Goal: Task Accomplishment & Management: Manage account settings

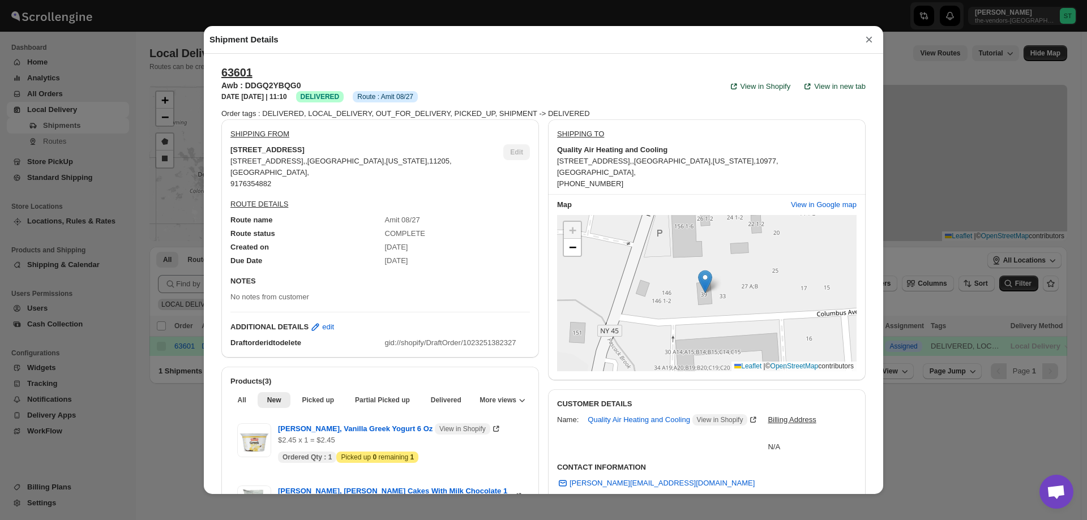
scroll to position [226, 0]
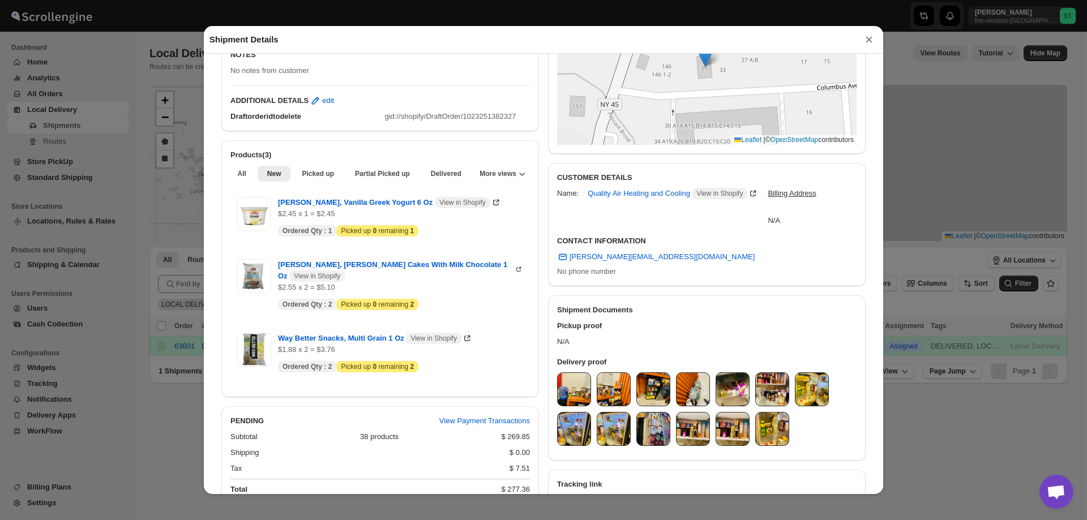
click at [85, 210] on div "Shipment Details × 63601 Awb : DDGQ2YBQG0 DATE [DATE] | 11:10 Success DELIVERED…" at bounding box center [543, 260] width 1087 height 520
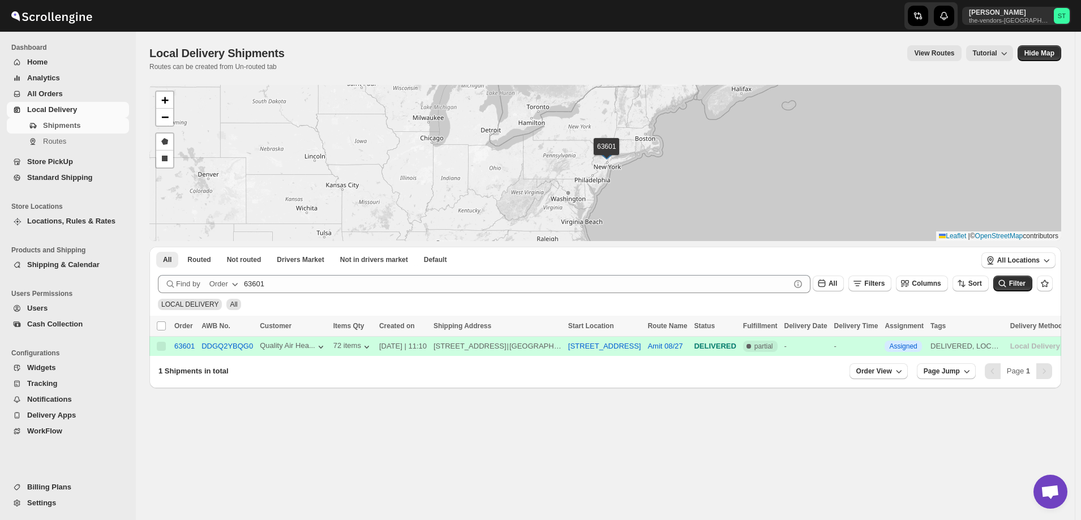
click at [32, 310] on span "Users" at bounding box center [37, 308] width 20 height 8
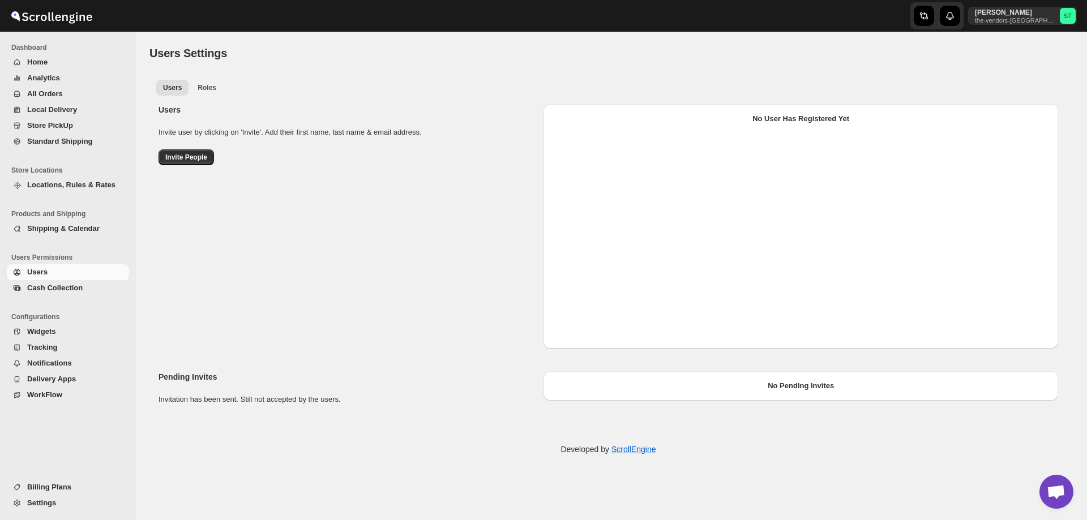
select select "637b767fbaab0276b10c91d8"
select select "637b767fbaab0276b10c91d7"
select select "637b767fbaab0276b10c91d8"
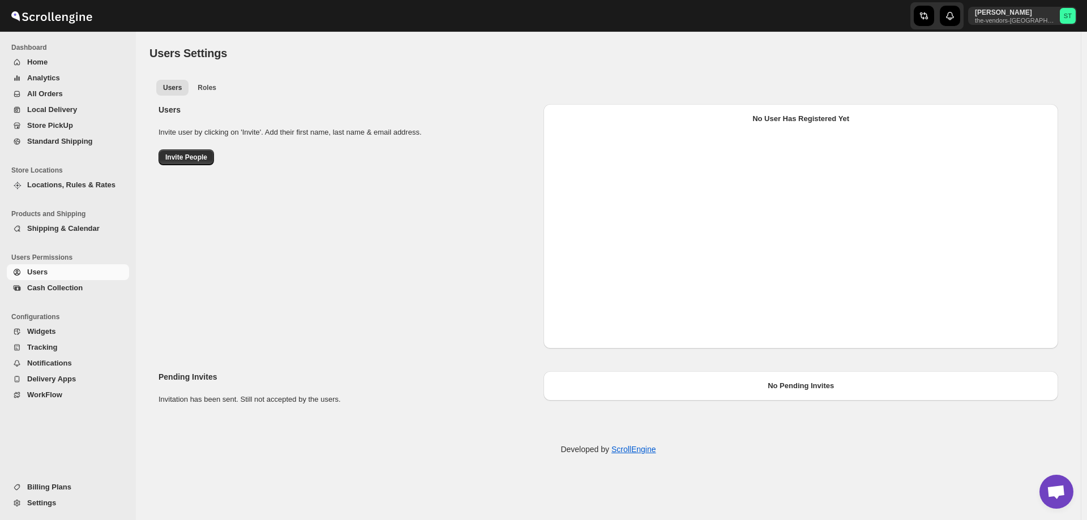
select select "637b767fbaab0276b10c91d8"
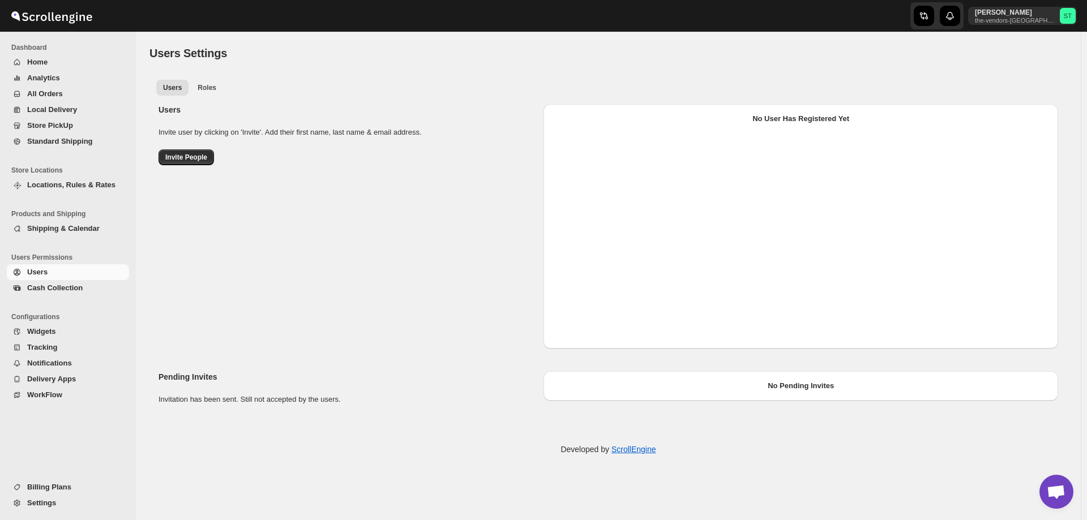
select select "637b767fbaab0276b10c91d7"
select select "637b767fbaab0276b10c91d8"
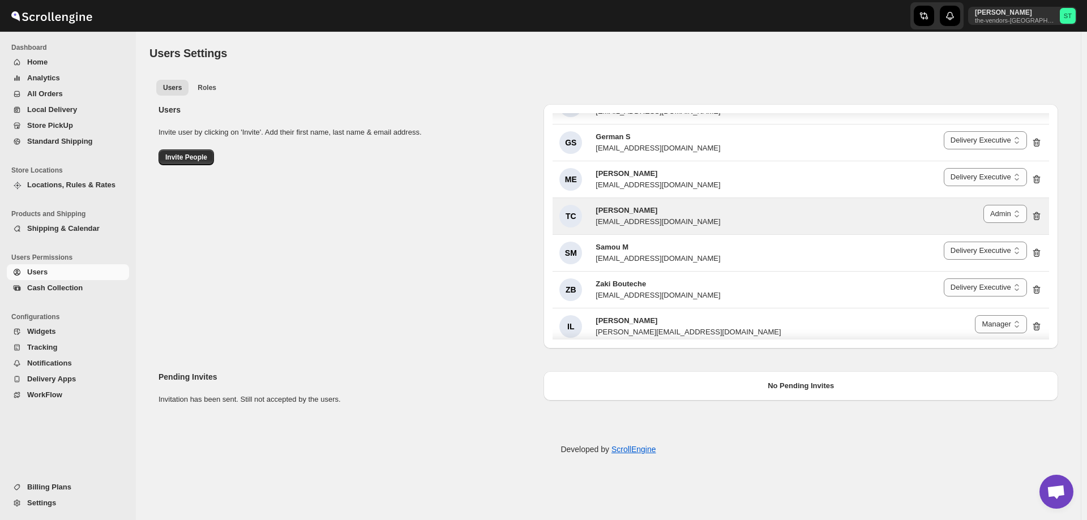
scroll to position [325, 0]
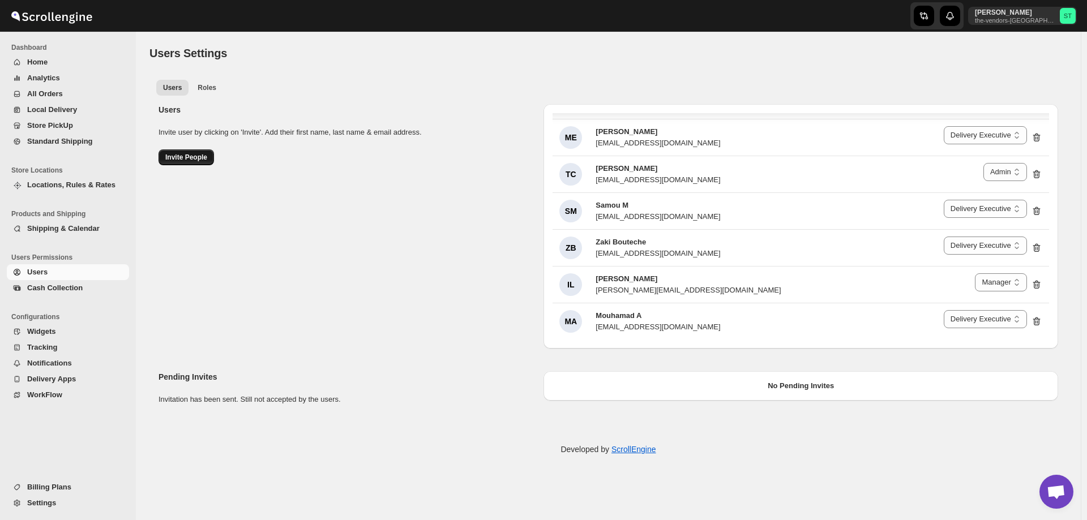
click at [192, 159] on span "Invite People" at bounding box center [186, 157] width 42 height 9
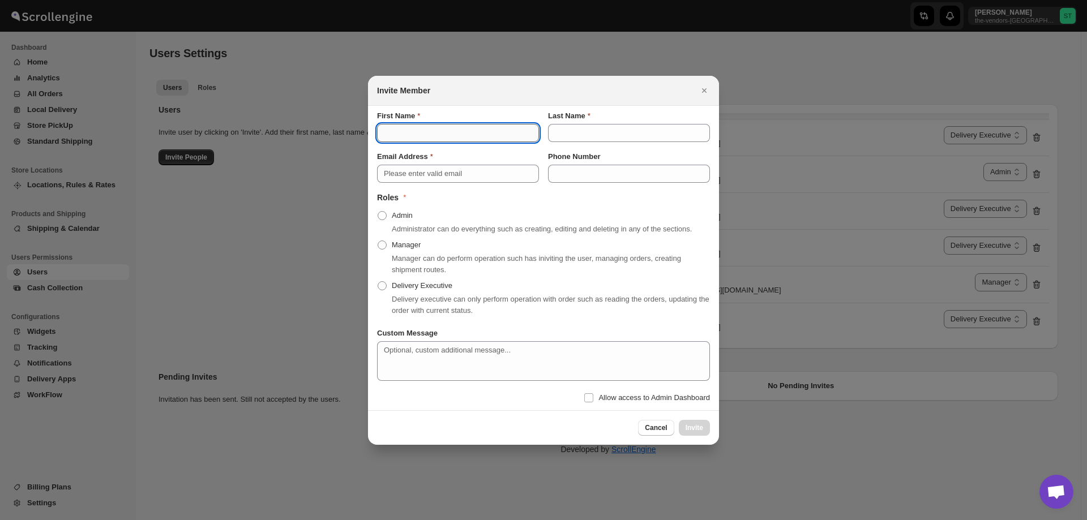
click at [419, 138] on input "First Name" at bounding box center [458, 133] width 162 height 18
click at [857, 53] on div at bounding box center [543, 260] width 1087 height 520
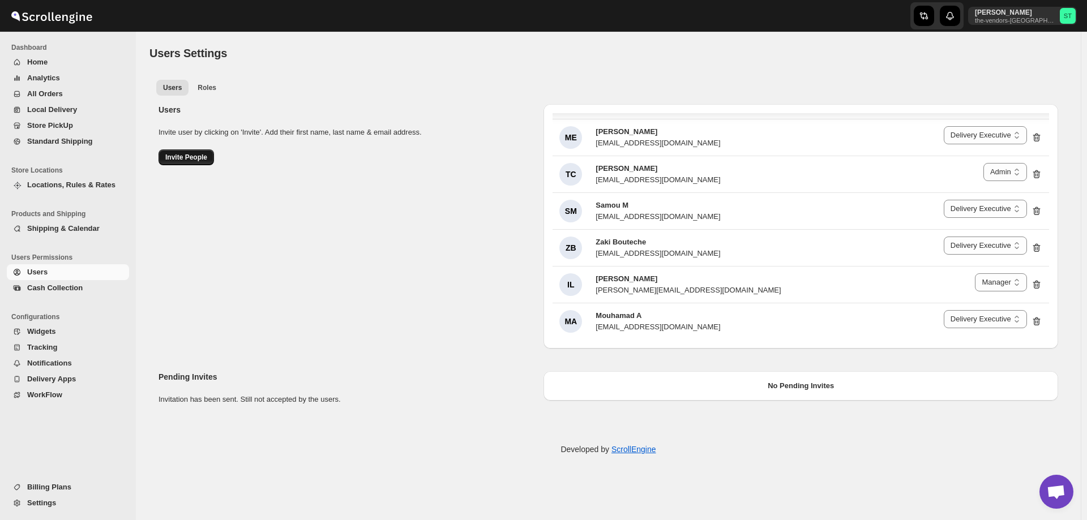
click at [162, 157] on button "Invite People" at bounding box center [185, 157] width 55 height 16
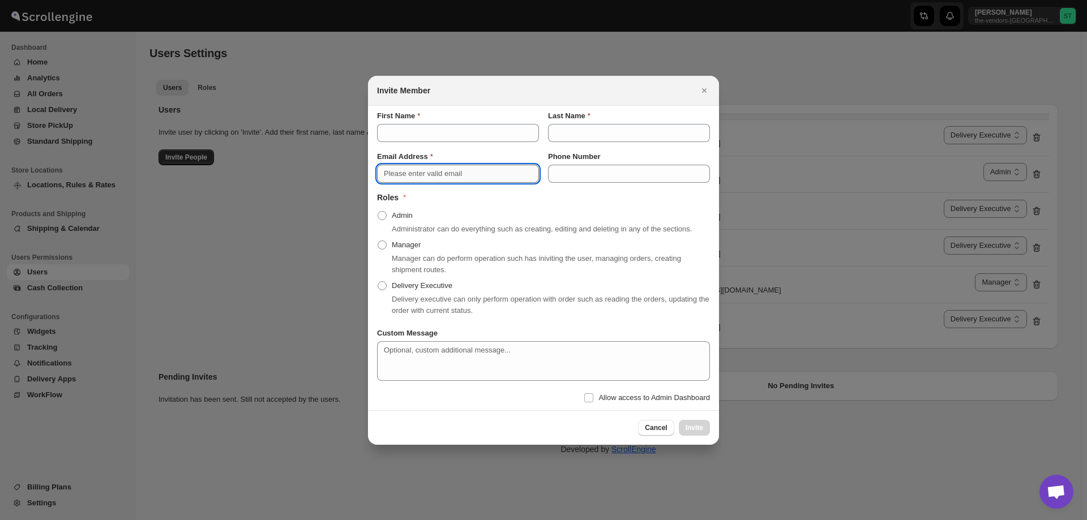
click at [436, 171] on input "Email Address" at bounding box center [458, 174] width 162 height 18
paste input "[EMAIL_ADDRESS][DOMAIN_NAME]"
type input "[EMAIL_ADDRESS][DOMAIN_NAME]"
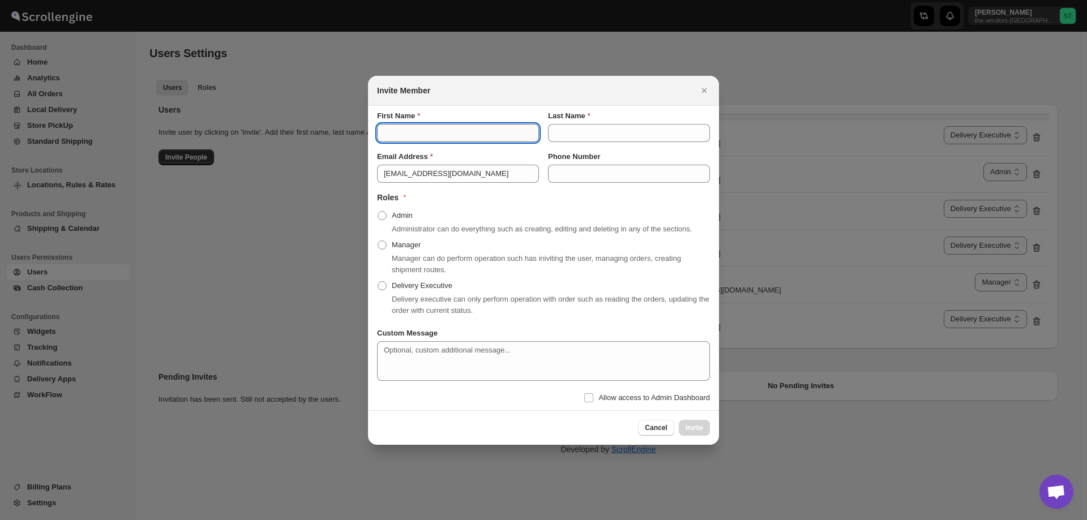
click at [445, 132] on input "First Name" at bounding box center [458, 133] width 162 height 18
type input "[PERSON_NAME]"
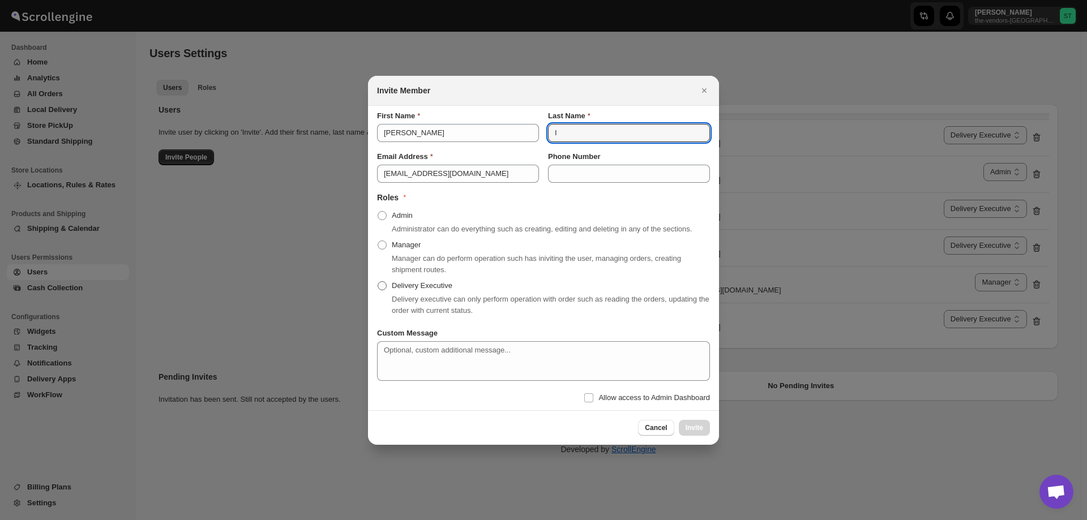
type input "I"
click at [422, 286] on span "Delivery Executive" at bounding box center [422, 285] width 61 height 8
click at [431, 282] on span "Delivery Executive" at bounding box center [422, 285] width 61 height 8
click at [378, 282] on input "Delivery Executive" at bounding box center [377, 281] width 1 height 1
radio input "true"
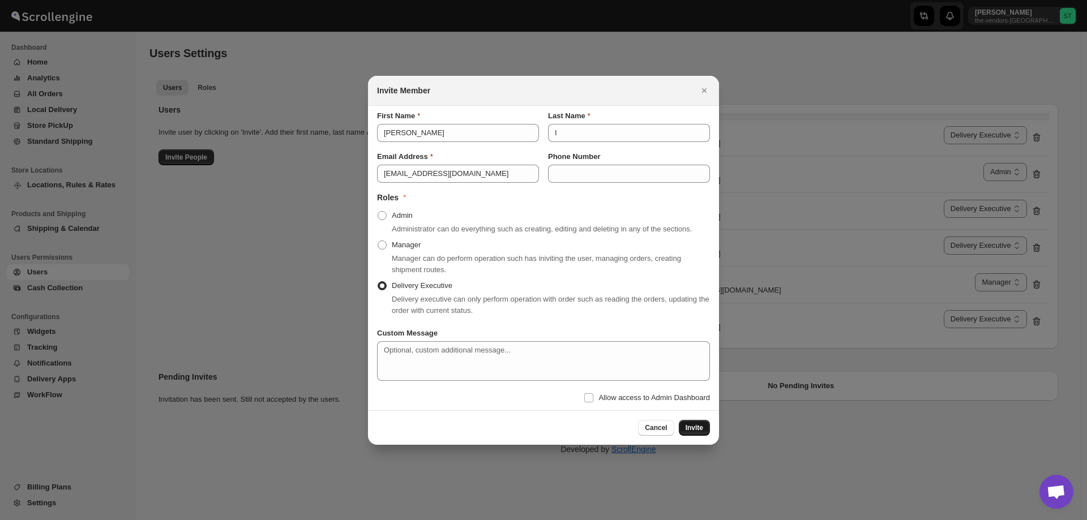
drag, startPoint x: 704, startPoint y: 431, endPoint x: 680, endPoint y: 421, distance: 26.6
click at [703, 430] on button "Invite" at bounding box center [694, 428] width 31 height 16
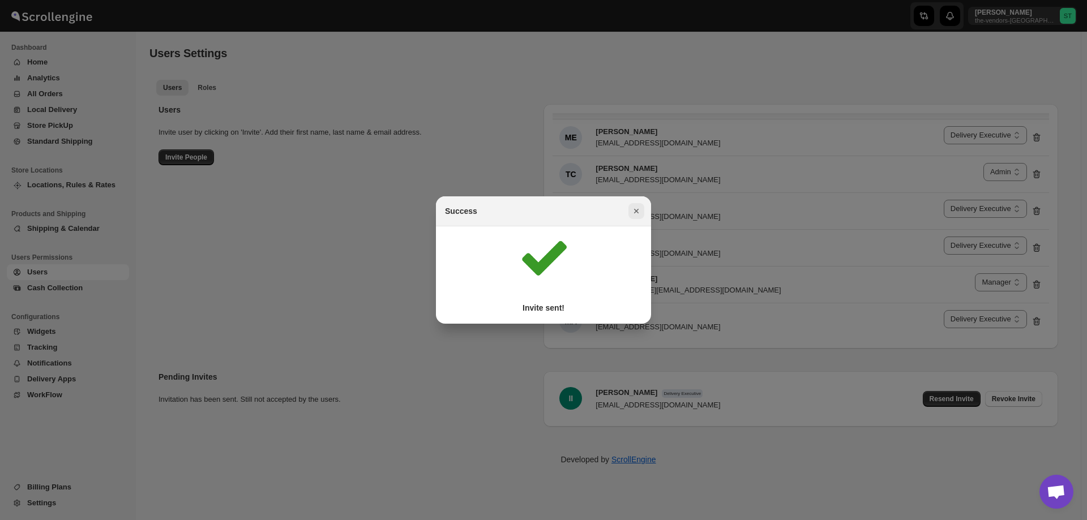
click at [632, 215] on icon "Close" at bounding box center [635, 210] width 11 height 11
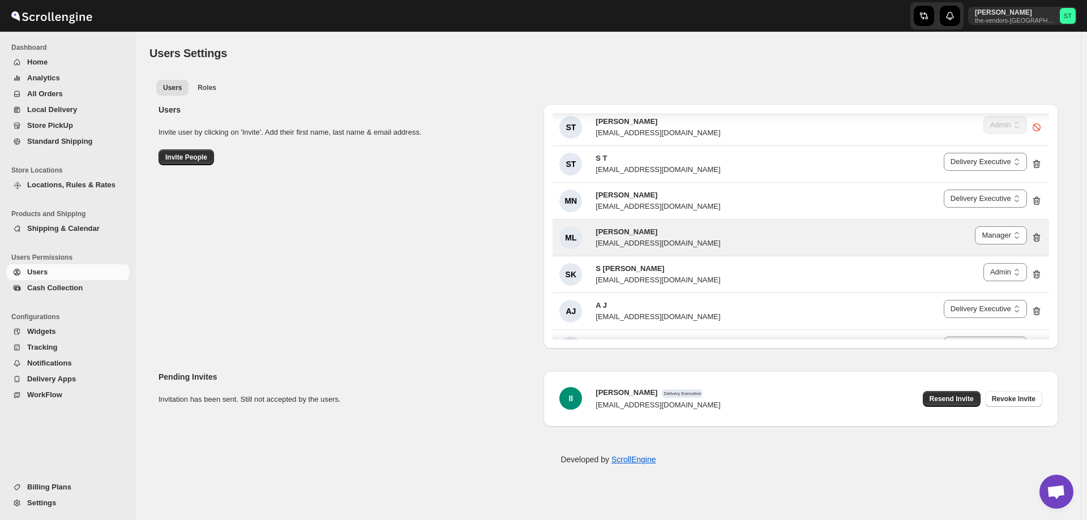
scroll to position [0, 0]
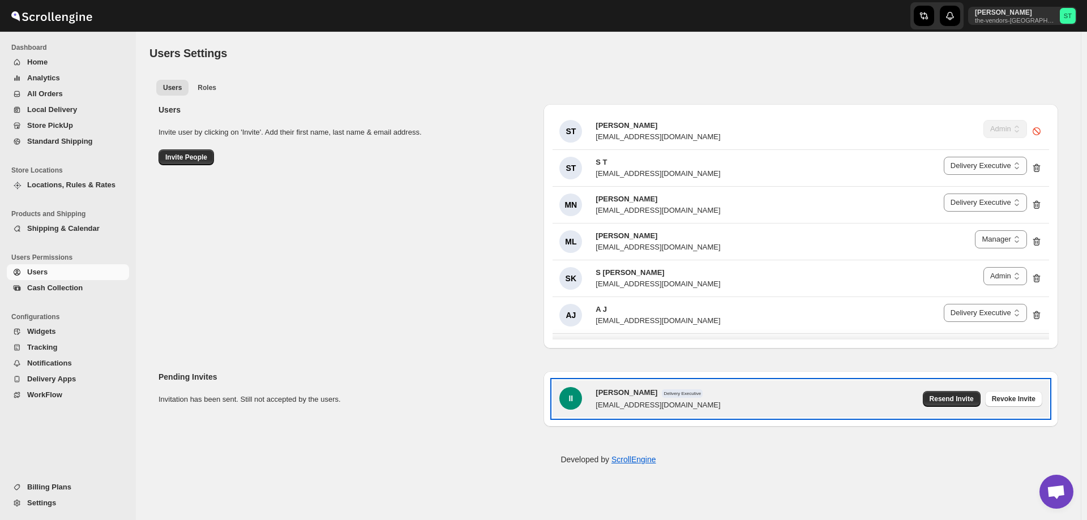
click at [623, 395] on span "[PERSON_NAME]" at bounding box center [626, 392] width 62 height 8
drag, startPoint x: 625, startPoint y: 396, endPoint x: 589, endPoint y: 398, distance: 36.8
click at [591, 397] on div "II [PERSON_NAME] I Delivery Executive [EMAIL_ADDRESS][DOMAIN_NAME]" at bounding box center [639, 399] width 161 height 24
copy span "[PERSON_NAME]"
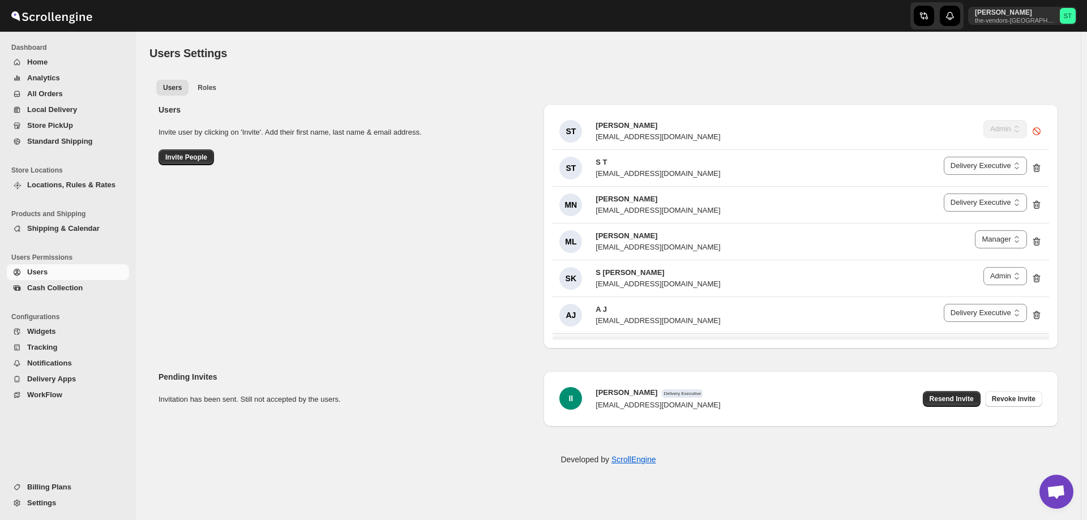
drag, startPoint x: 209, startPoint y: 255, endPoint x: 197, endPoint y: 249, distance: 13.2
click at [203, 250] on div "Users Invite user by clicking on 'Invite'. Add their first name, last name & em…" at bounding box center [603, 222] width 908 height 254
click at [50, 375] on span "Delivery Apps" at bounding box center [51, 379] width 49 height 8
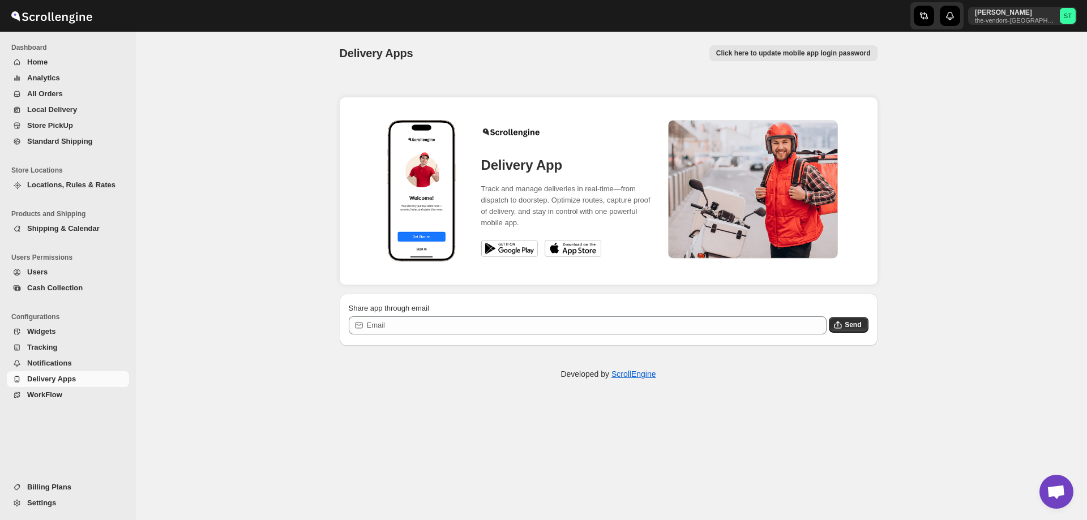
click at [578, 247] on img at bounding box center [572, 248] width 57 height 17
click at [50, 271] on span "Users" at bounding box center [77, 272] width 100 height 11
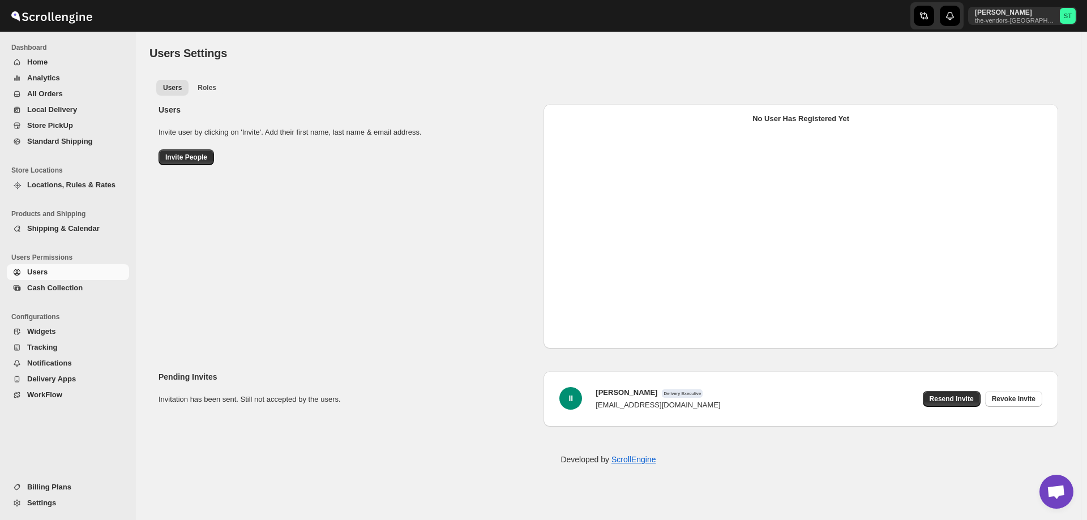
select select "637b767fbaab0276b10c91d8"
select select "637b767fbaab0276b10c91d7"
select select "637b767fbaab0276b10c91d8"
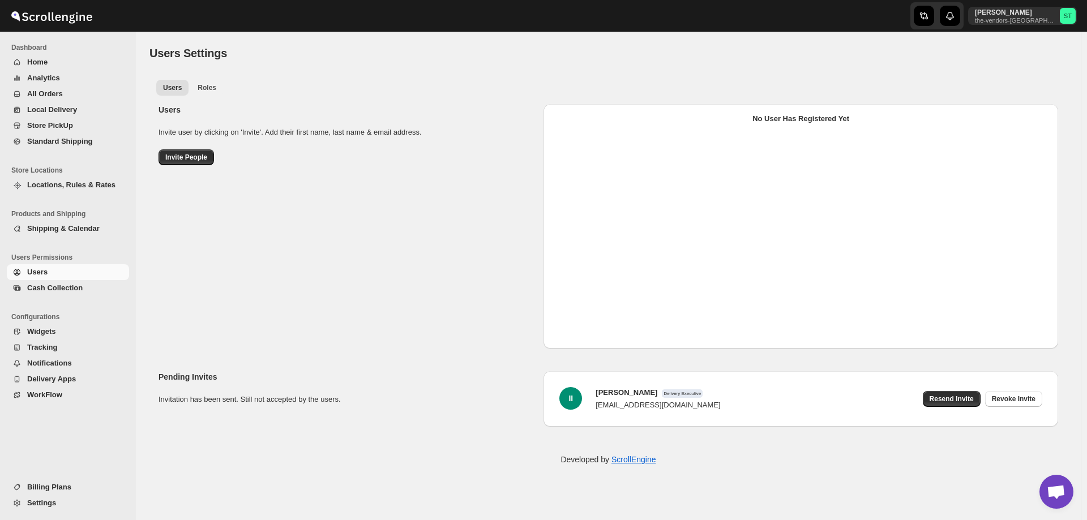
select select "637b767fbaab0276b10c91d8"
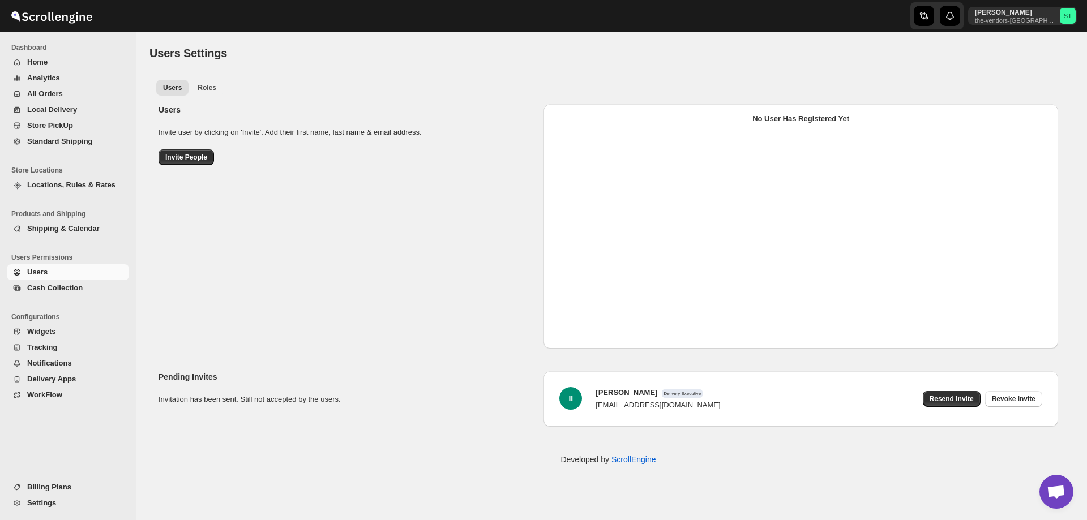
select select "637b767fbaab0276b10c91d7"
select select "637b767fbaab0276b10c91d8"
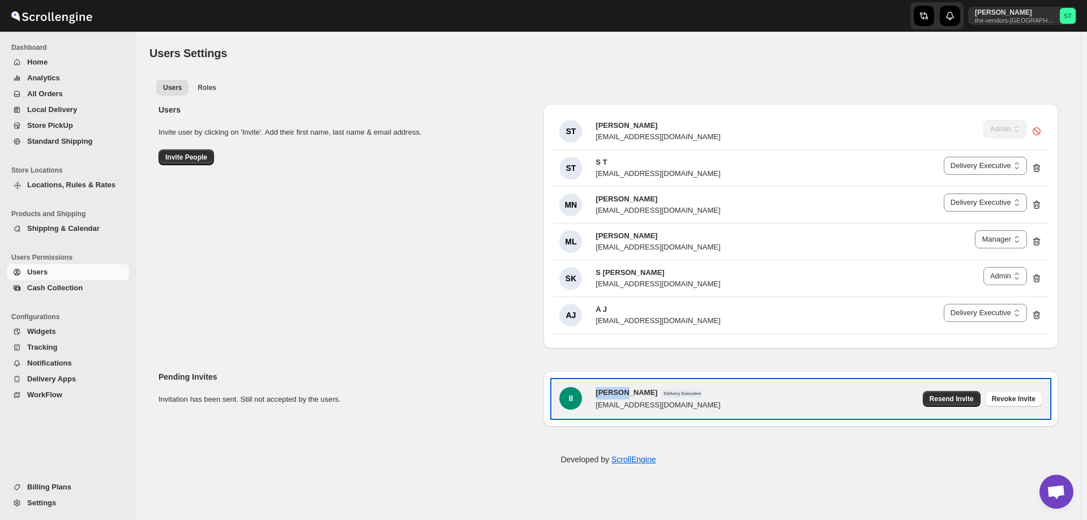
drag, startPoint x: 620, startPoint y: 397, endPoint x: 595, endPoint y: 398, distance: 24.4
click at [595, 398] on h3 "[PERSON_NAME] Delivery Executive" at bounding box center [657, 393] width 125 height 12
copy span "[PERSON_NAME]"
